Goal: Transaction & Acquisition: Purchase product/service

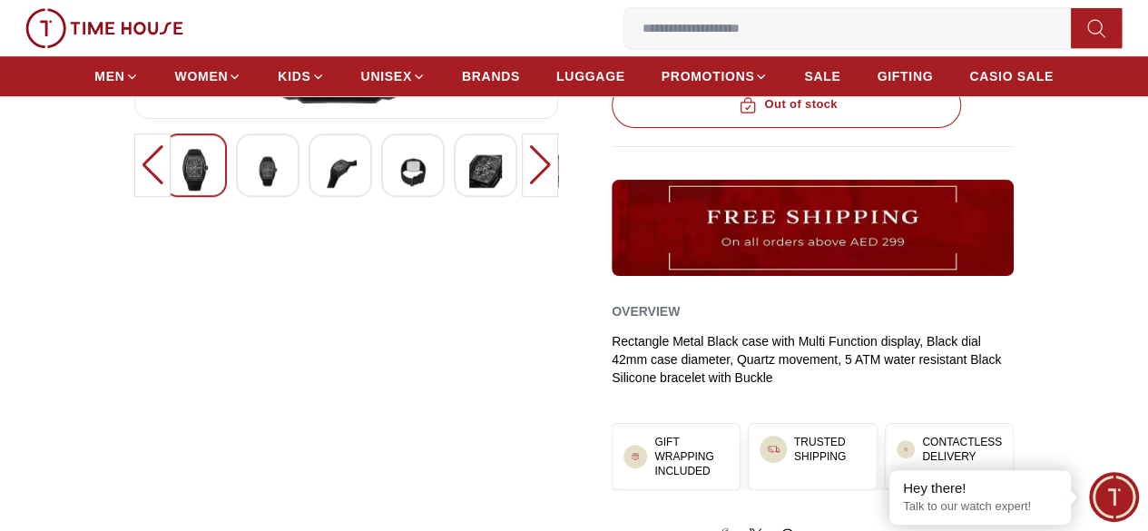
scroll to position [363, 0]
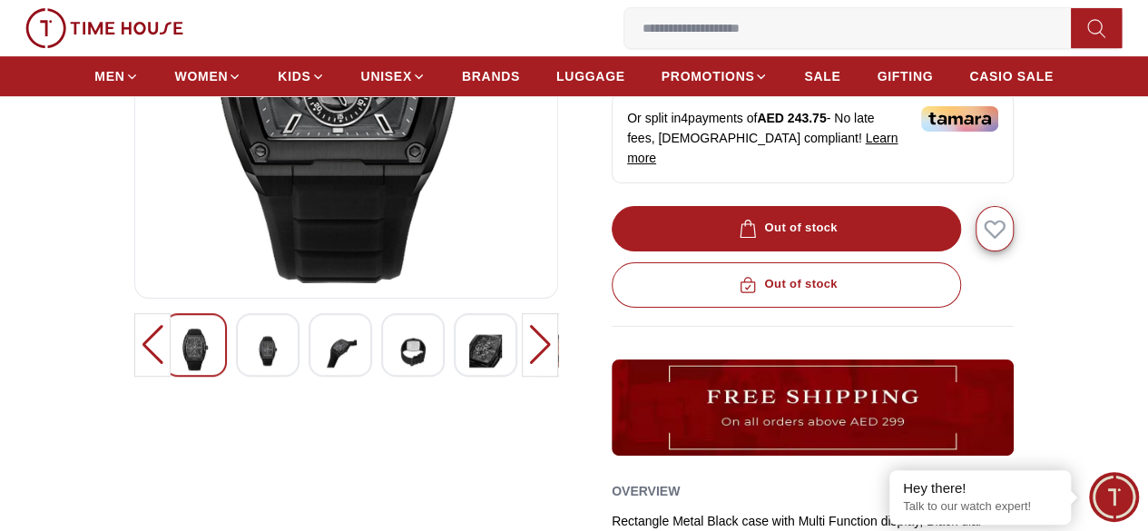
click at [254, 374] on div at bounding box center [268, 345] width 64 height 64
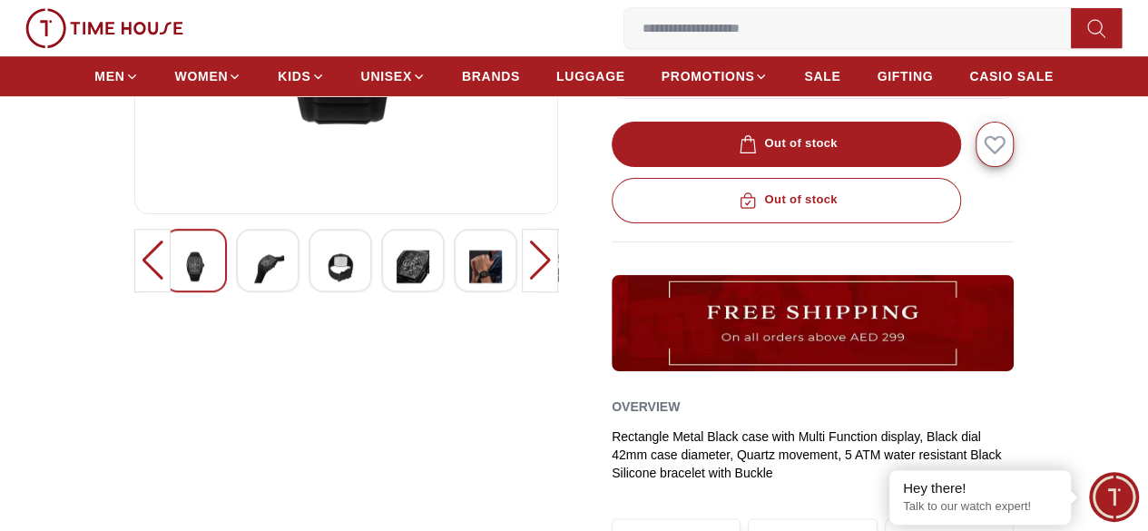
scroll to position [454, 0]
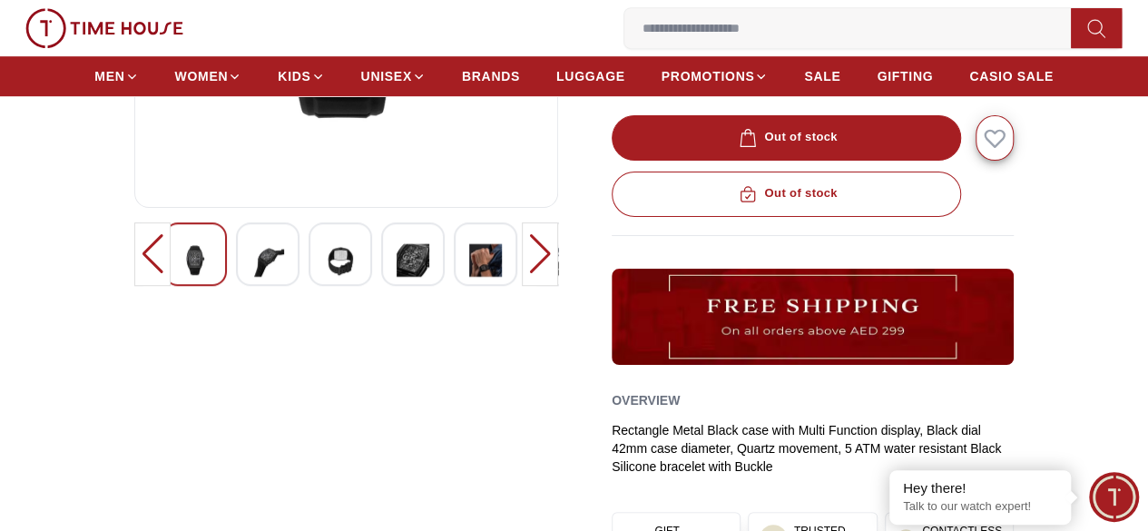
click at [324, 275] on img at bounding box center [340, 260] width 33 height 44
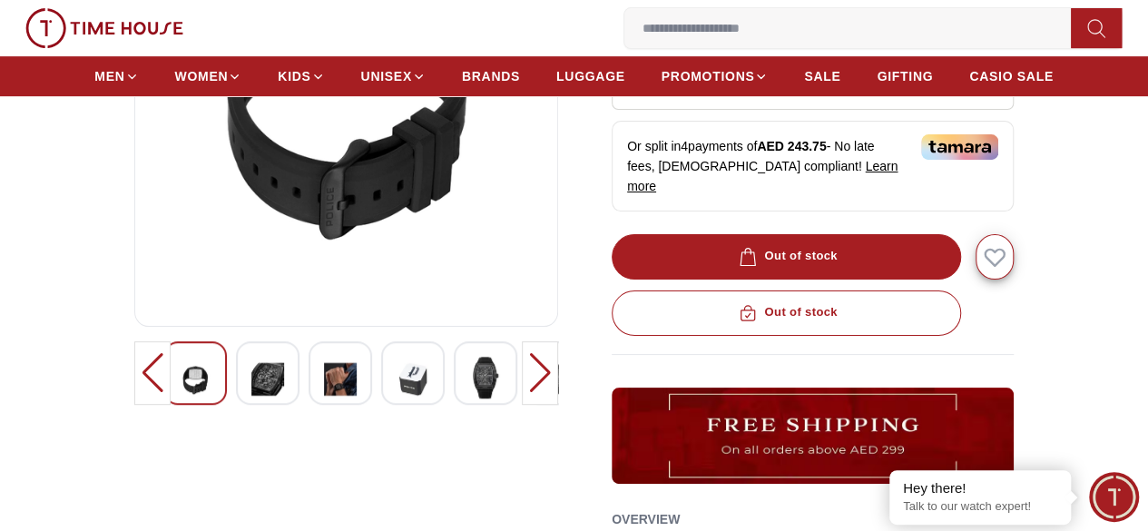
scroll to position [545, 0]
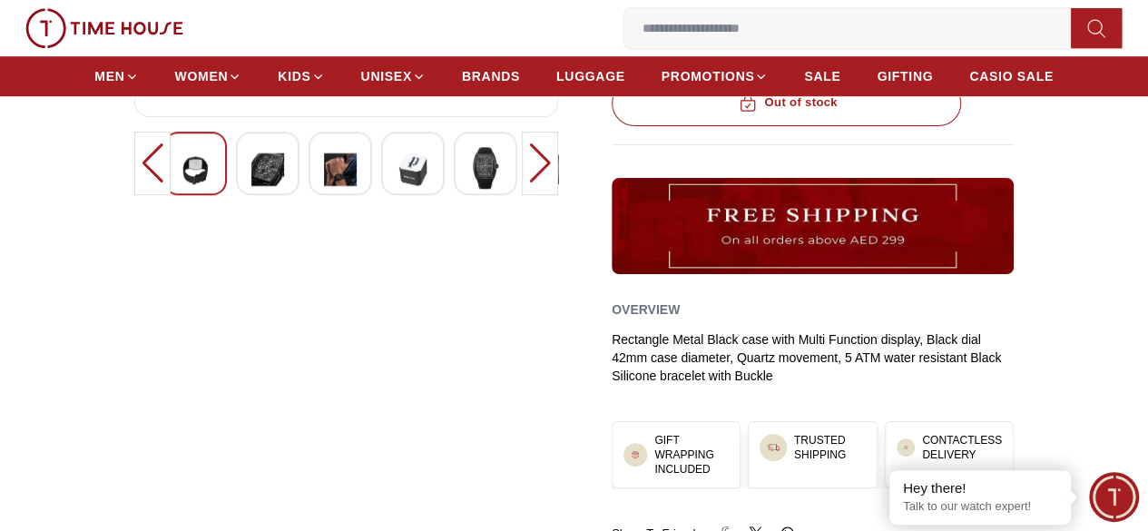
click at [251, 191] on img at bounding box center [267, 169] width 33 height 44
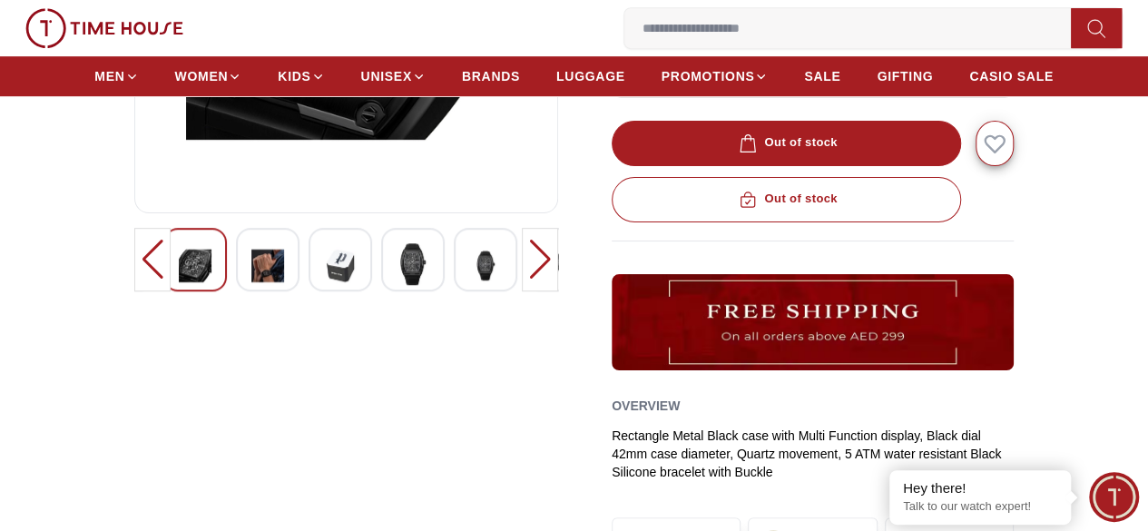
scroll to position [454, 0]
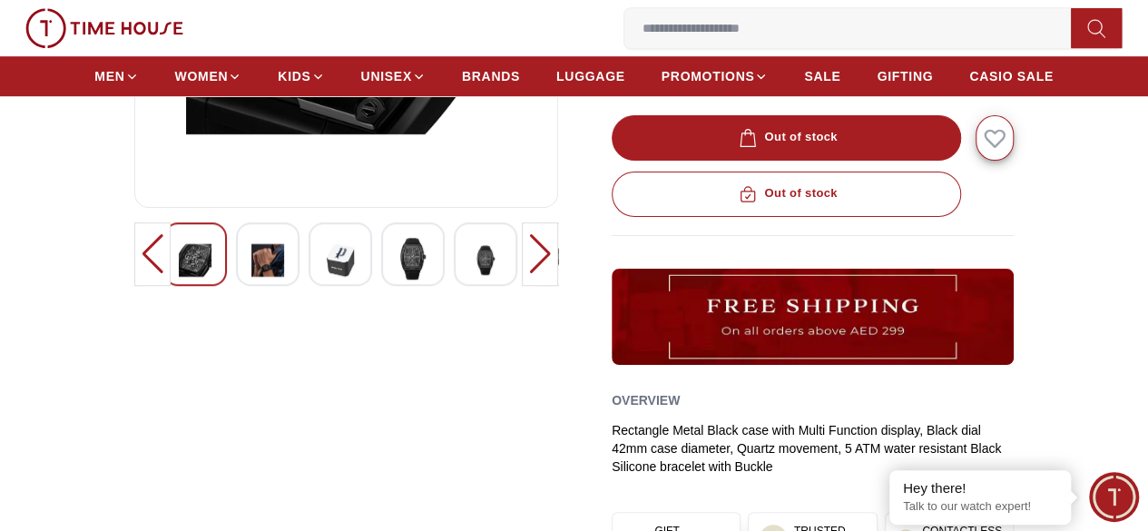
click at [542, 282] on img at bounding box center [558, 260] width 33 height 44
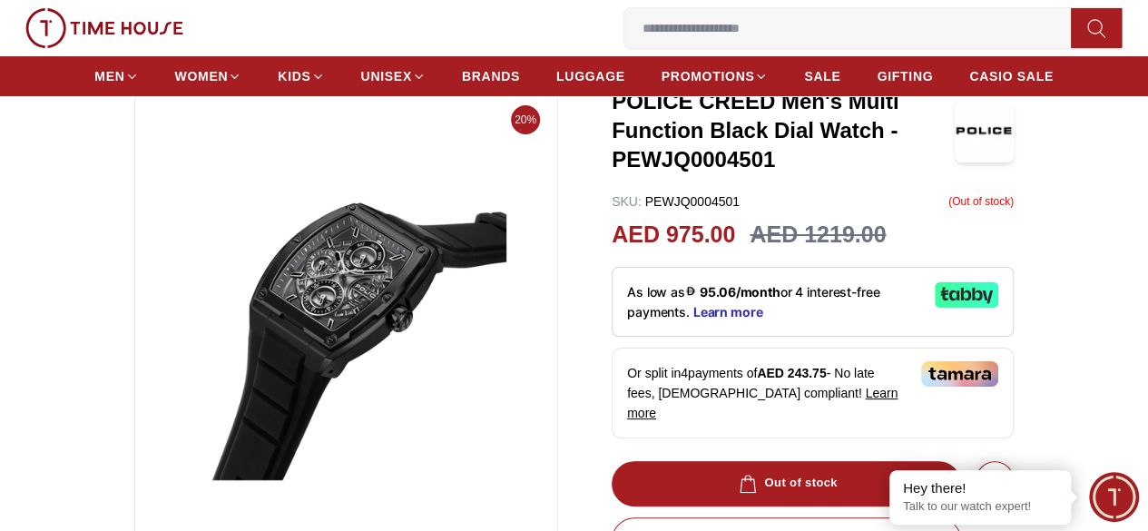
scroll to position [91, 0]
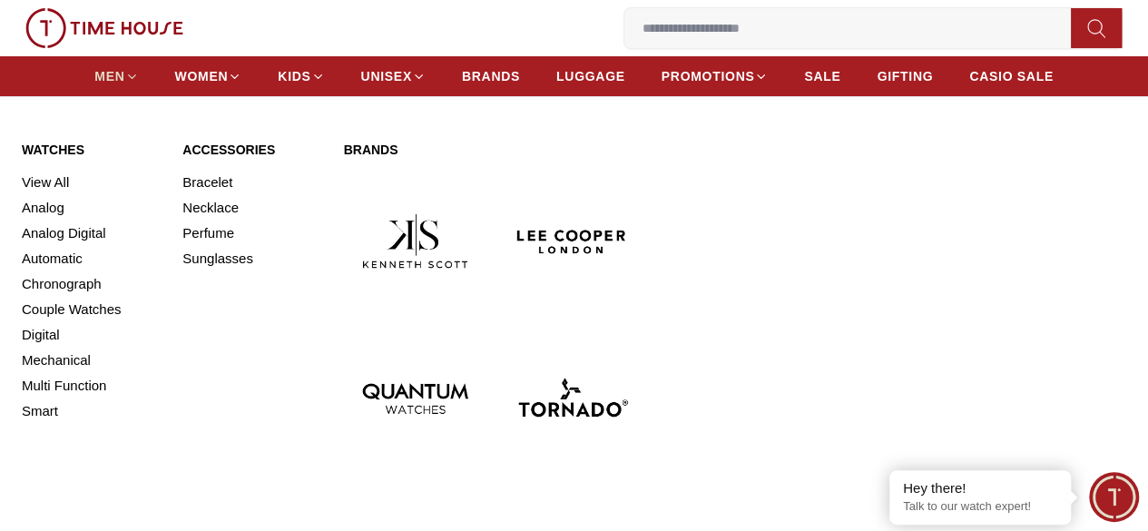
click at [106, 84] on span "MEN" at bounding box center [109, 76] width 30 height 18
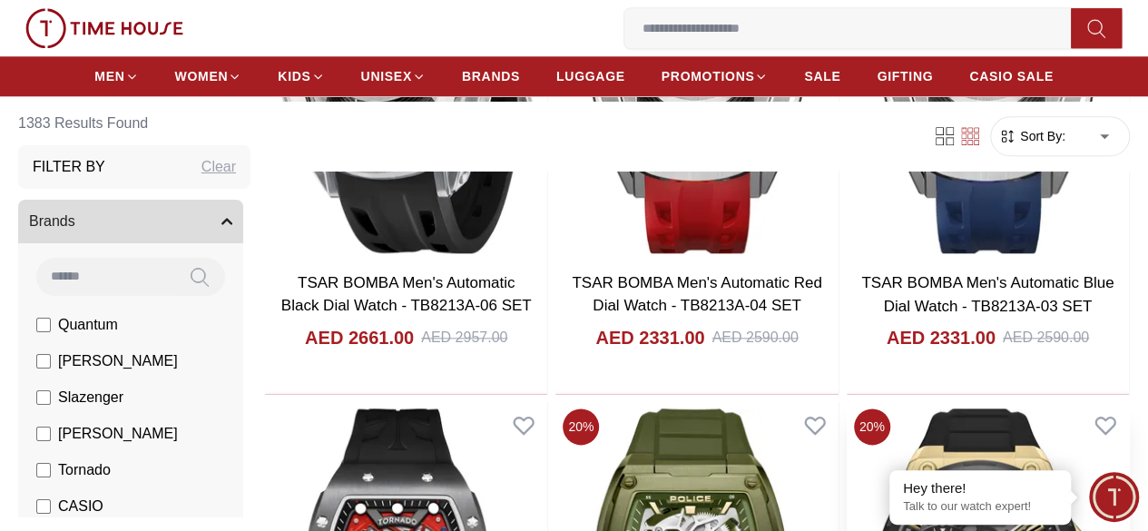
scroll to position [998, 0]
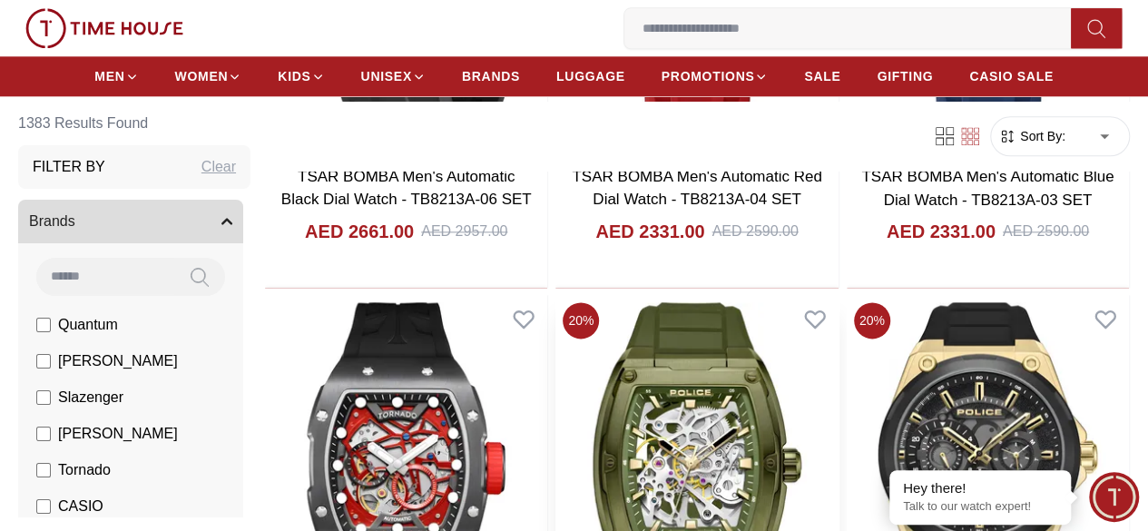
click at [749, 357] on img at bounding box center [696, 474] width 282 height 359
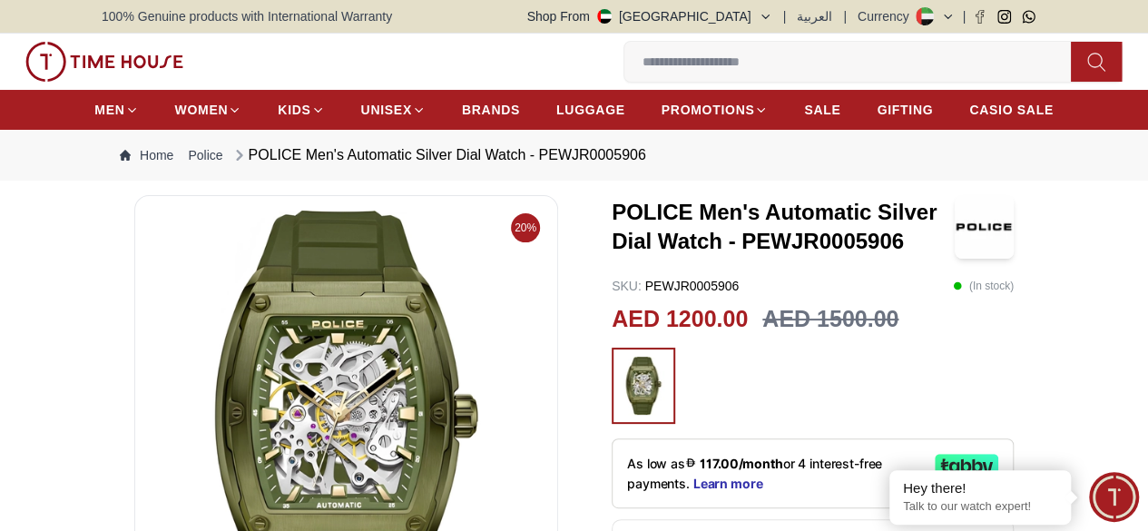
scroll to position [182, 0]
